Goal: Check status: Check status

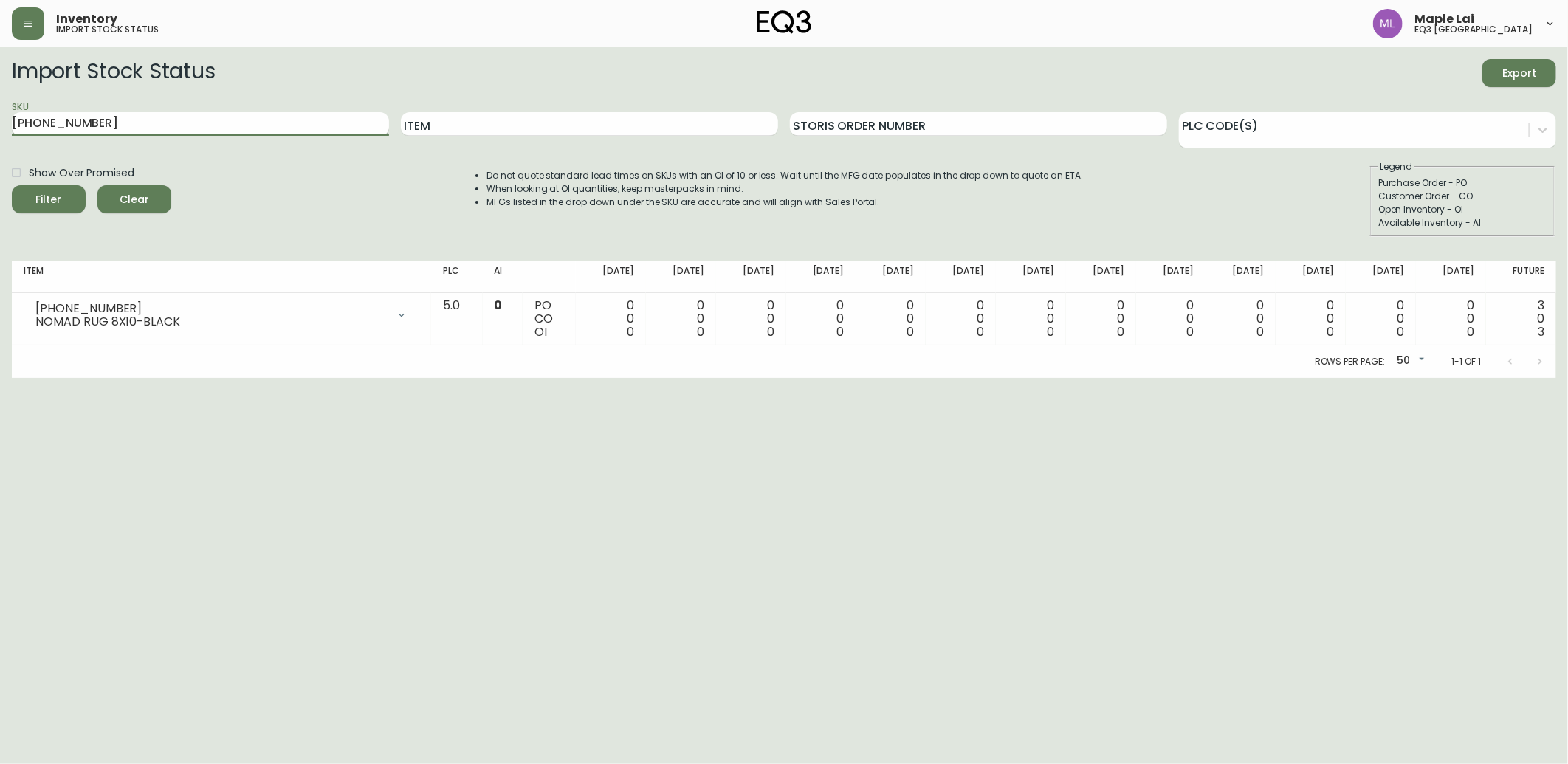
click at [82, 122] on input "[PHONE_NUMBER]" at bounding box center [201, 124] width 378 height 24
drag, startPoint x: 103, startPoint y: 117, endPoint x: 0, endPoint y: 129, distance: 103.7
click at [0, 122] on html "Inventory import stock status Maple Lai eq3 vancouver Import Stock Status Expor…" at bounding box center [784, 189] width 1568 height 378
type input "1"
type input "3180-277-4"
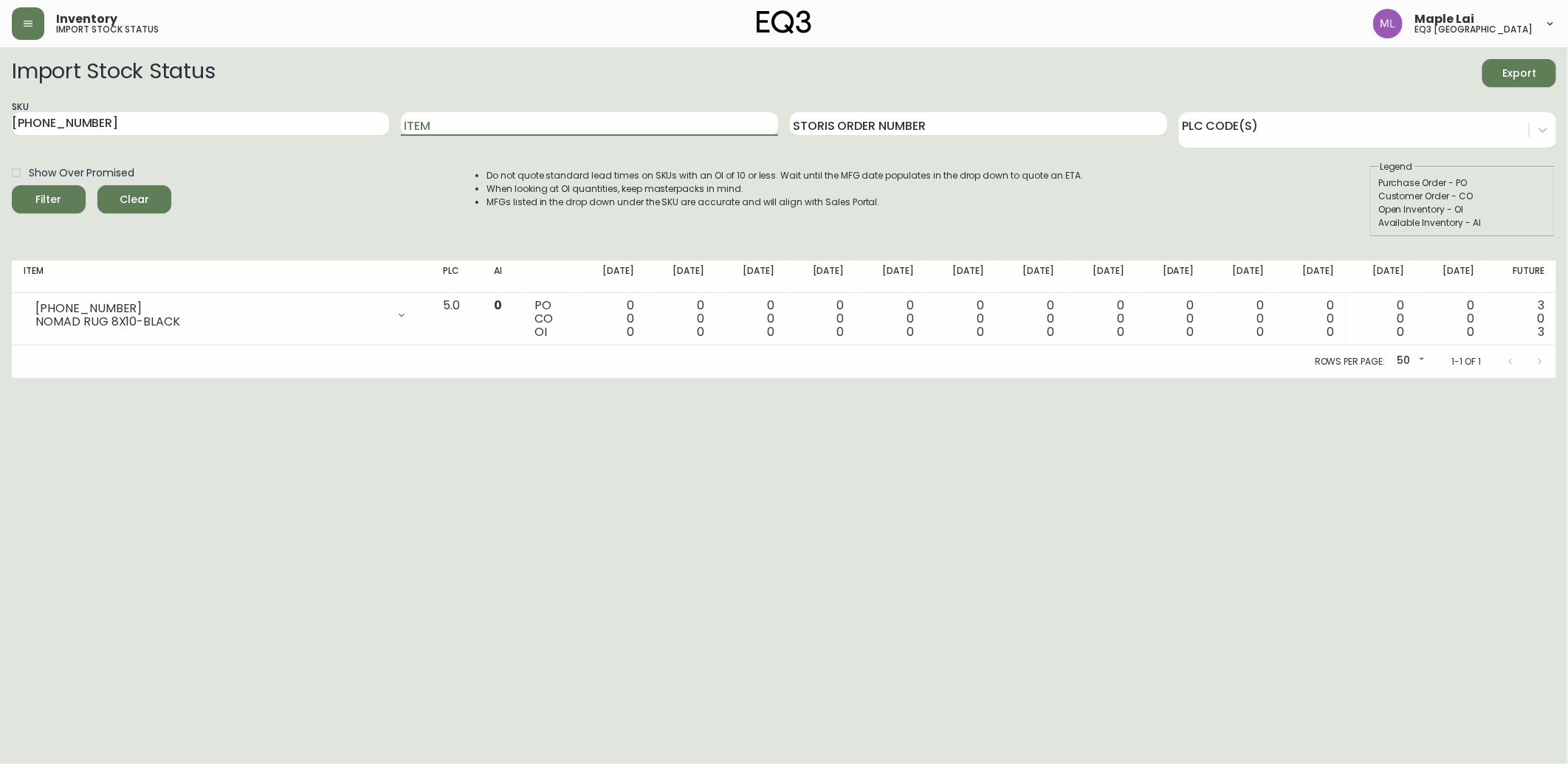
click at [12, 185] on button "Filter" at bounding box center [49, 198] width 74 height 28
